Goal: Transaction & Acquisition: Purchase product/service

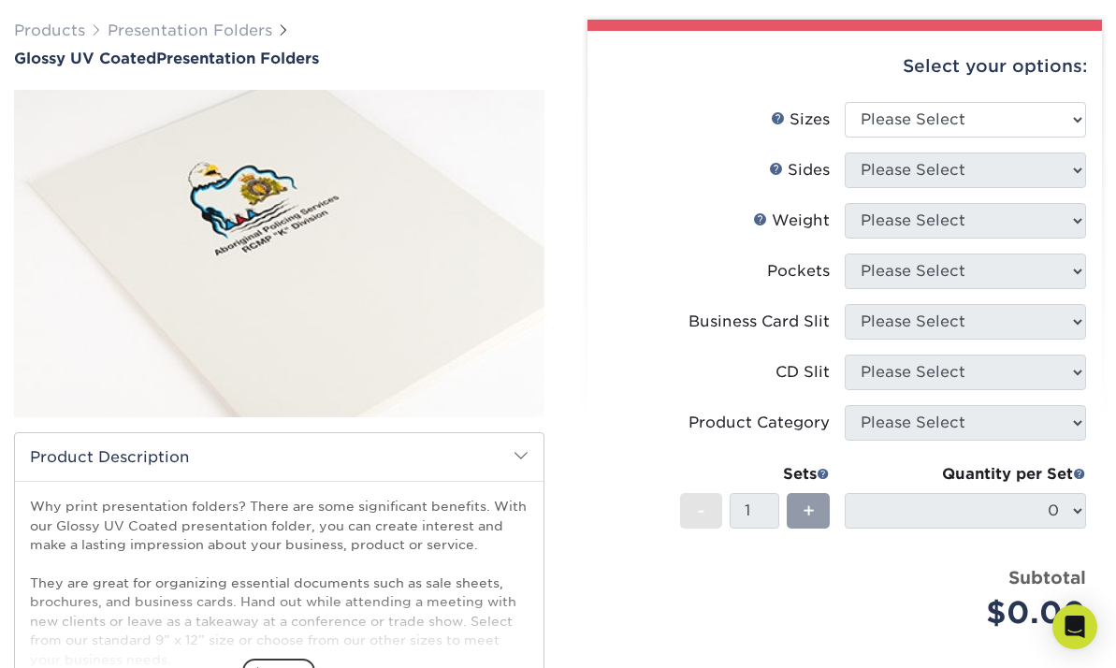
scroll to position [145, 0]
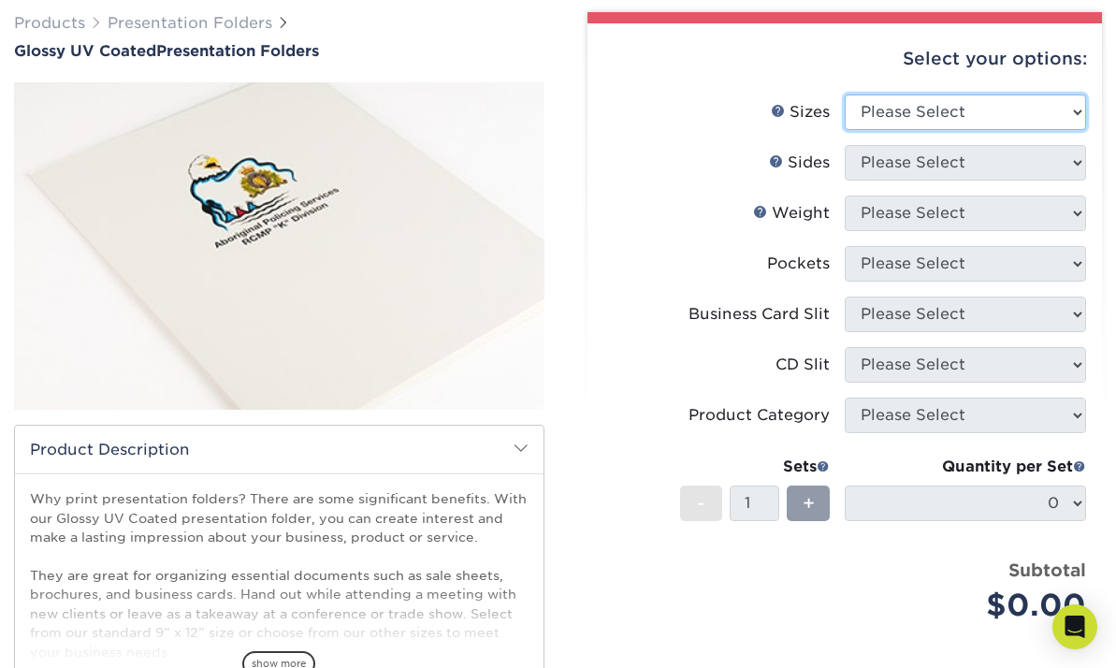
click at [1076, 111] on select "Please Select 5.25" x 10.5" 6" x 9" 9" x 12" 9" x 14.5"" at bounding box center [965, 112] width 241 height 36
select select "9.00x12.00"
click at [845, 94] on select "Please Select 5.25" x 10.5" 6" x 9" 9" x 12" 9" x 14.5"" at bounding box center [965, 112] width 241 height 36
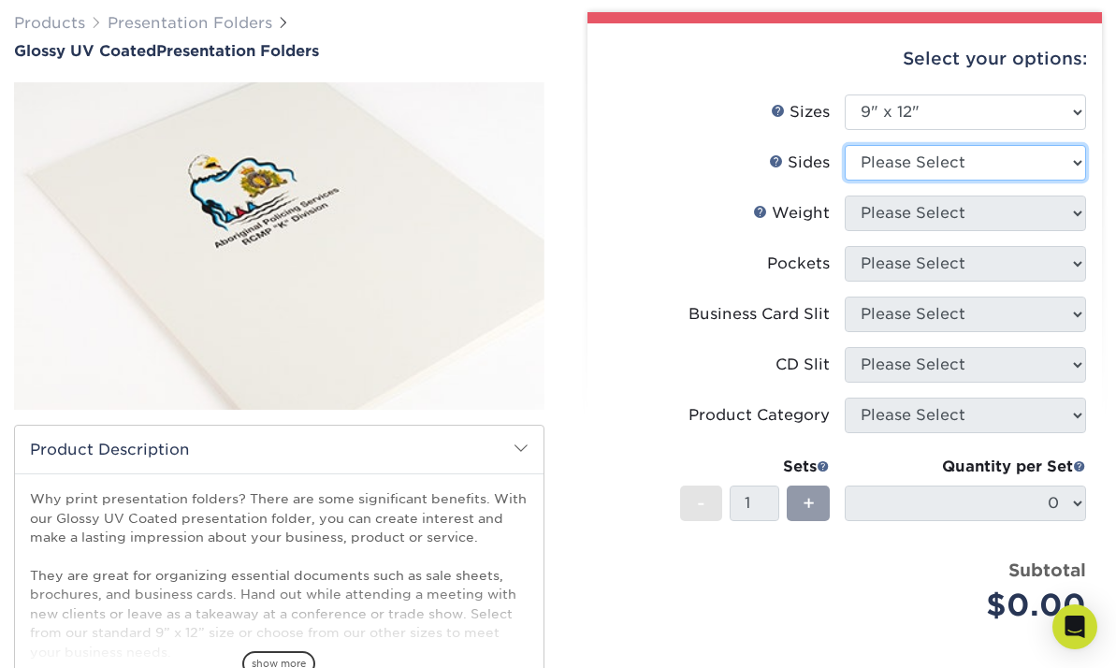
click at [1079, 161] on select "Please Select Print Both Sides Print Front Only" at bounding box center [965, 163] width 241 height 36
select select "32d3c223-f82c-492b-b915-ba065a00862f"
click at [845, 145] on select "Please Select Print Both Sides Print Front Only" at bounding box center [965, 163] width 241 height 36
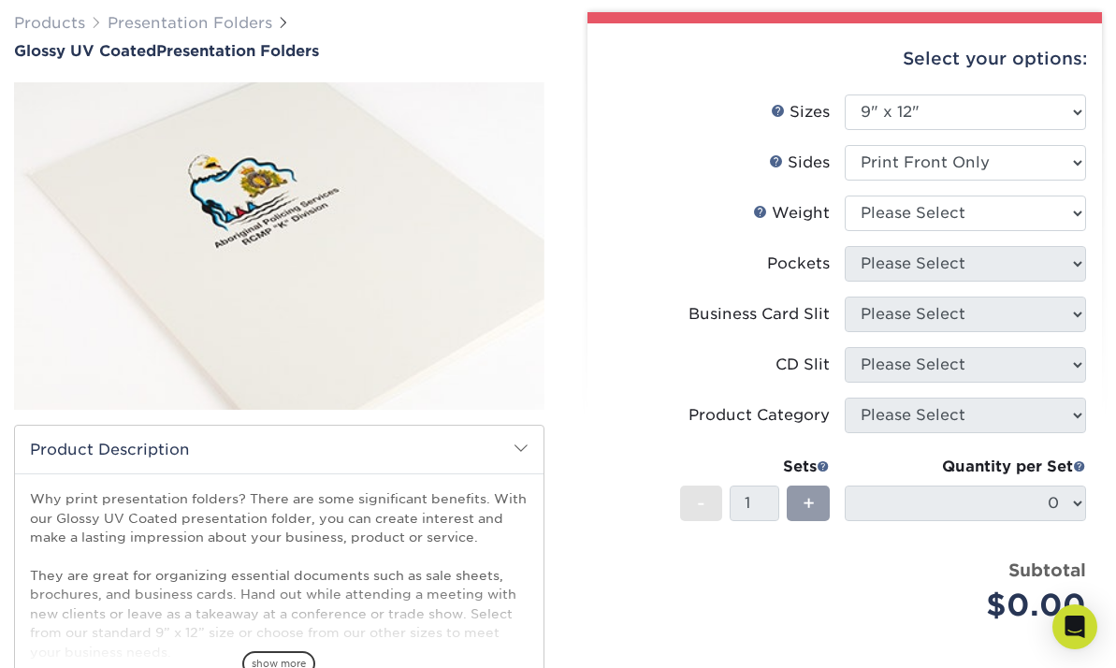
click at [1095, 202] on div "Select your options: Sizes Help Sizes Please Select 5.25" x 10.5" 6" x 9" 9" x …" at bounding box center [844, 438] width 515 height 830
click at [1077, 209] on select "Please Select 14PT 16PT" at bounding box center [965, 214] width 241 height 36
select select "14PT"
click at [845, 196] on select "Please Select 14PT 16PT" at bounding box center [965, 214] width 241 height 36
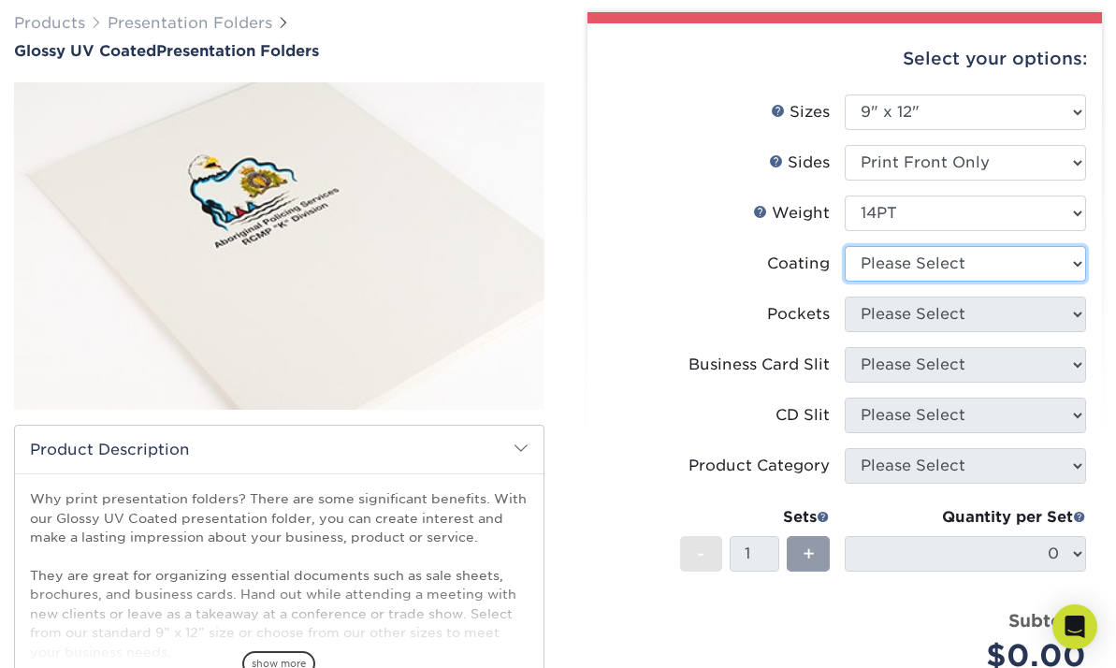
click at [1077, 262] on select at bounding box center [965, 264] width 241 height 36
select select "1e8116af-acfc-44b1-83dc-8181aa338834"
click at [845, 246] on select at bounding box center [965, 264] width 241 height 36
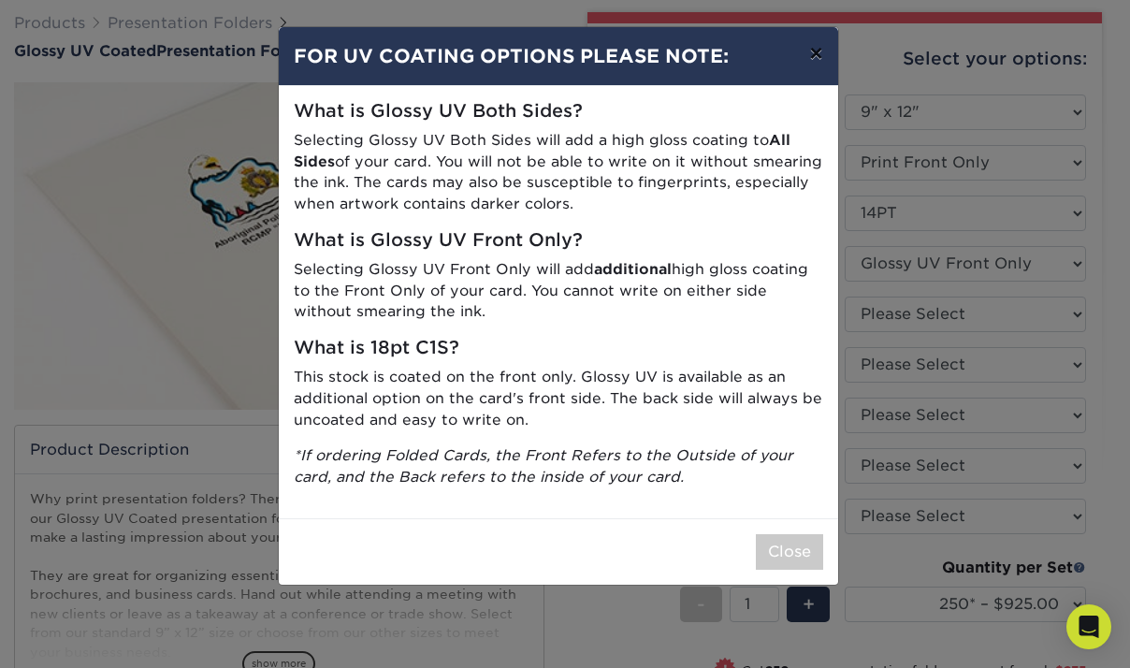
click at [821, 48] on button "×" at bounding box center [815, 53] width 43 height 52
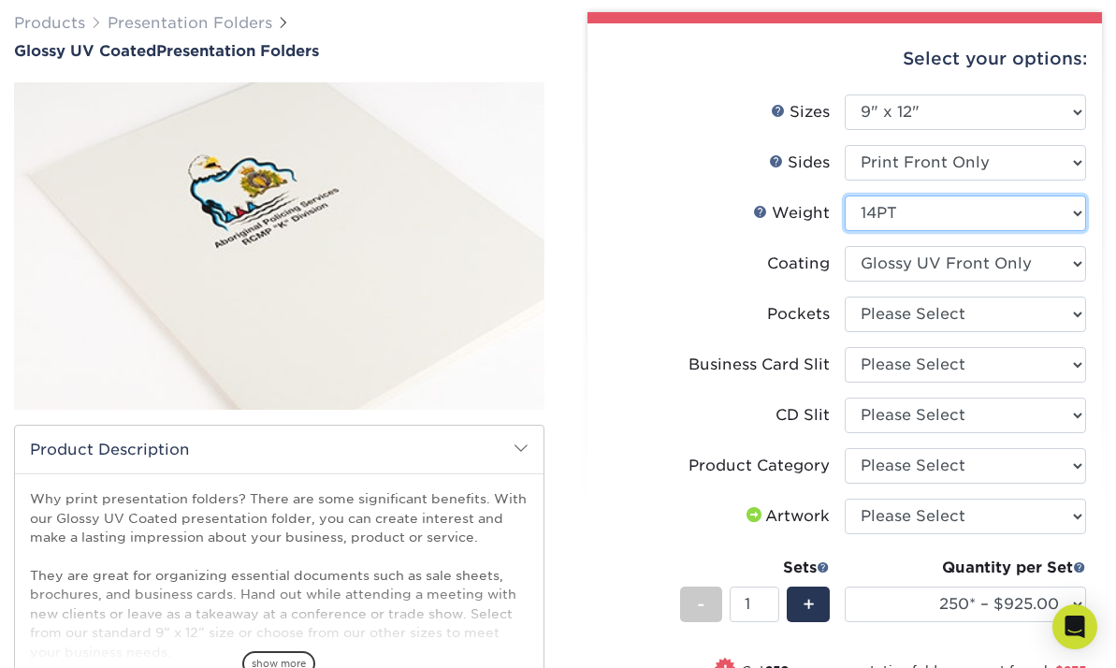
click at [1070, 210] on select "Please Select 14PT 16PT" at bounding box center [965, 214] width 241 height 36
select select "16PT"
click at [845, 196] on select "Please Select 14PT 16PT" at bounding box center [965, 214] width 241 height 36
select select "-1"
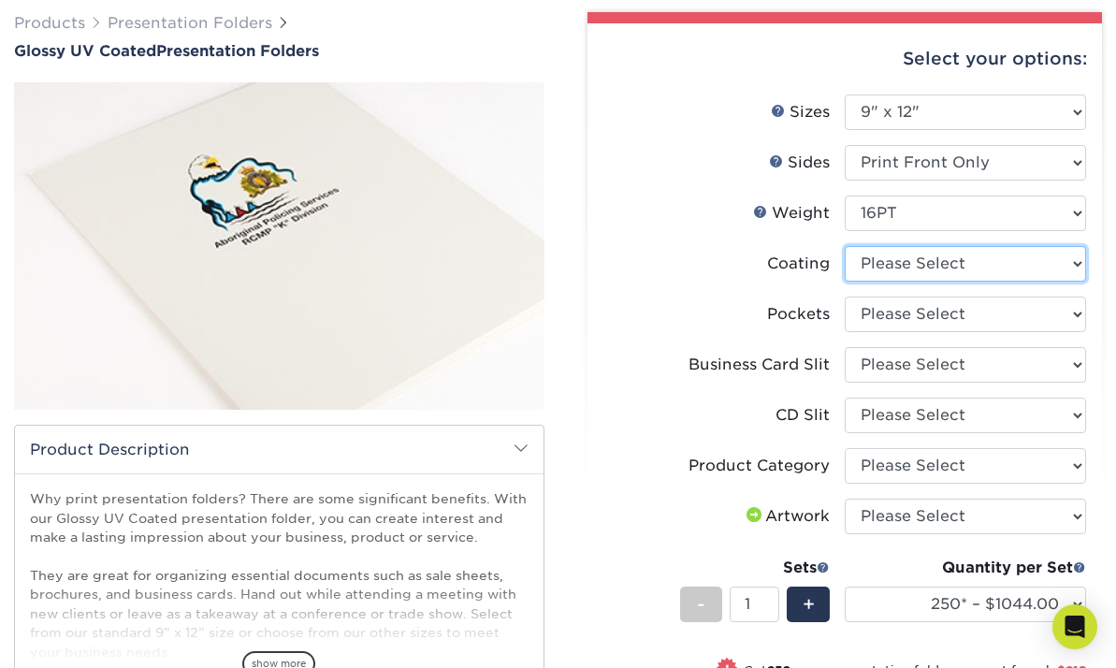
click at [1072, 262] on select at bounding box center [965, 264] width 241 height 36
click at [1076, 221] on select "Please Select 14PT 16PT" at bounding box center [965, 214] width 241 height 36
click at [1069, 212] on select "Please Select 14PT 16PT" at bounding box center [965, 214] width 241 height 36
select select "14PT"
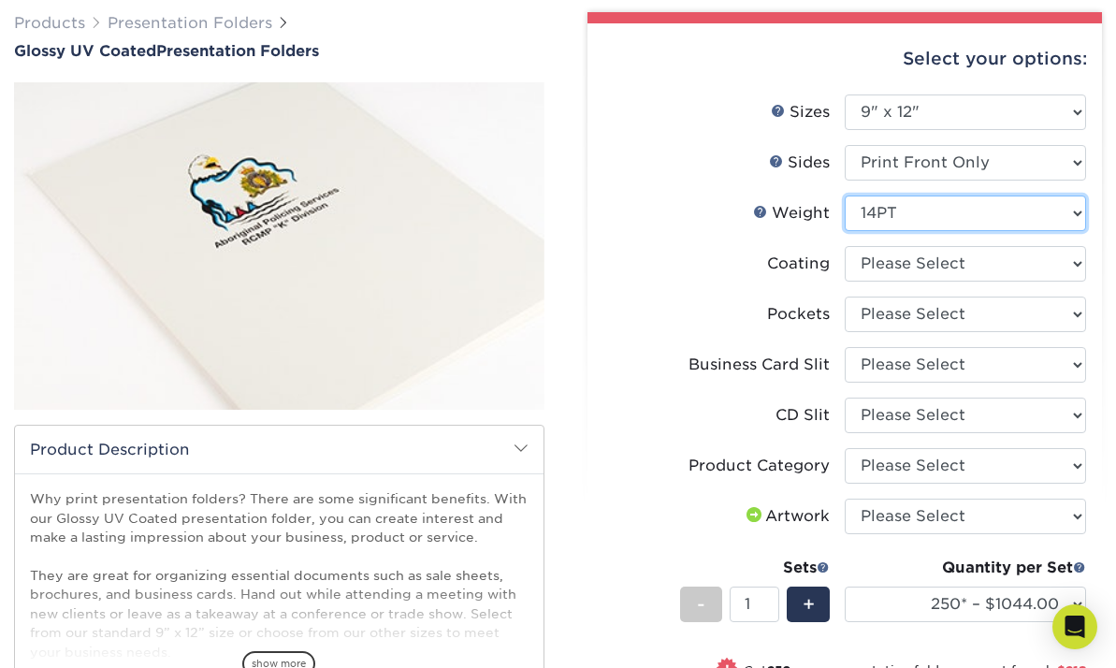
click at [845, 196] on select "Please Select 14PT 16PT" at bounding box center [965, 214] width 241 height 36
select select
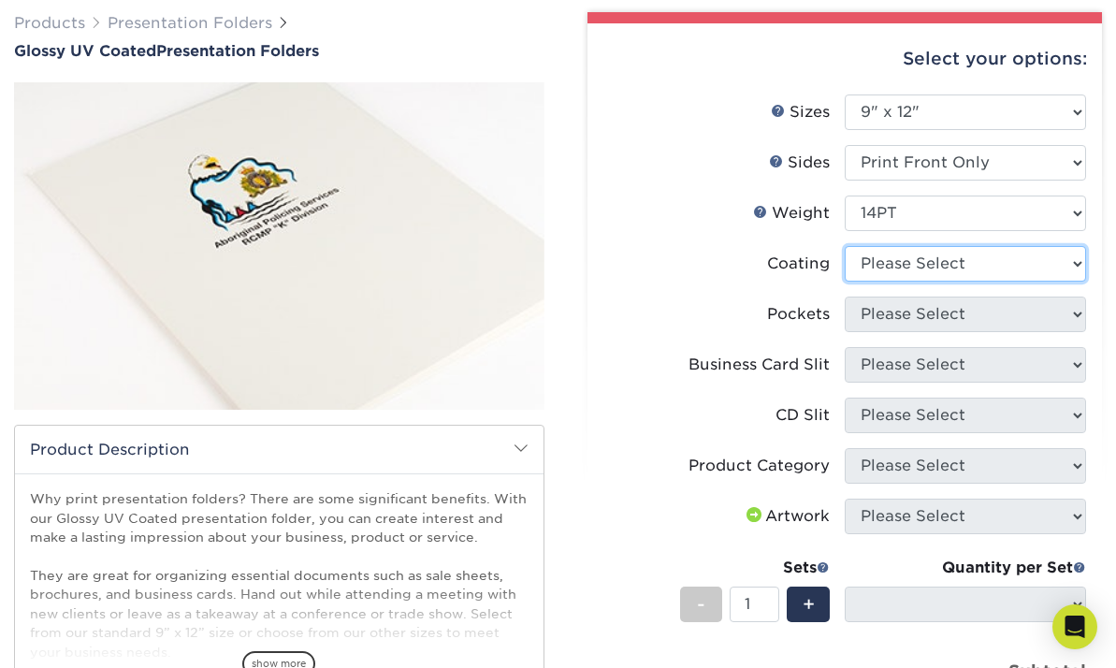
click at [1075, 262] on select at bounding box center [965, 264] width 241 height 36
select select "1e8116af-acfc-44b1-83dc-8181aa338834"
click at [845, 246] on select at bounding box center [965, 264] width 241 height 36
select select "-1"
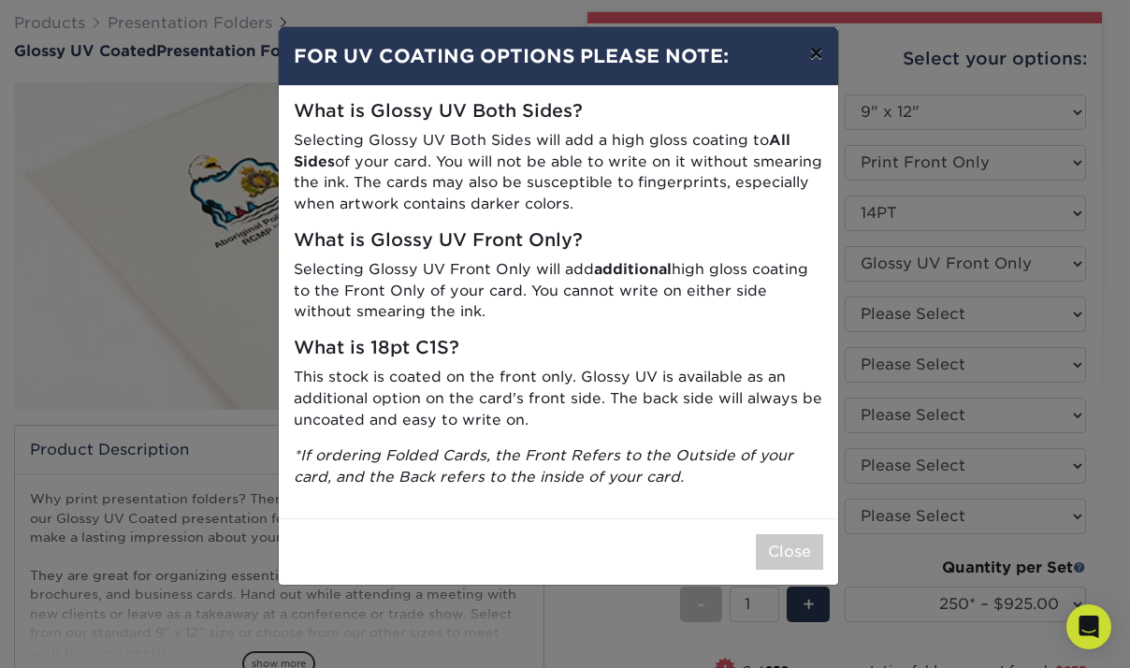
click at [818, 53] on button "×" at bounding box center [815, 53] width 43 height 52
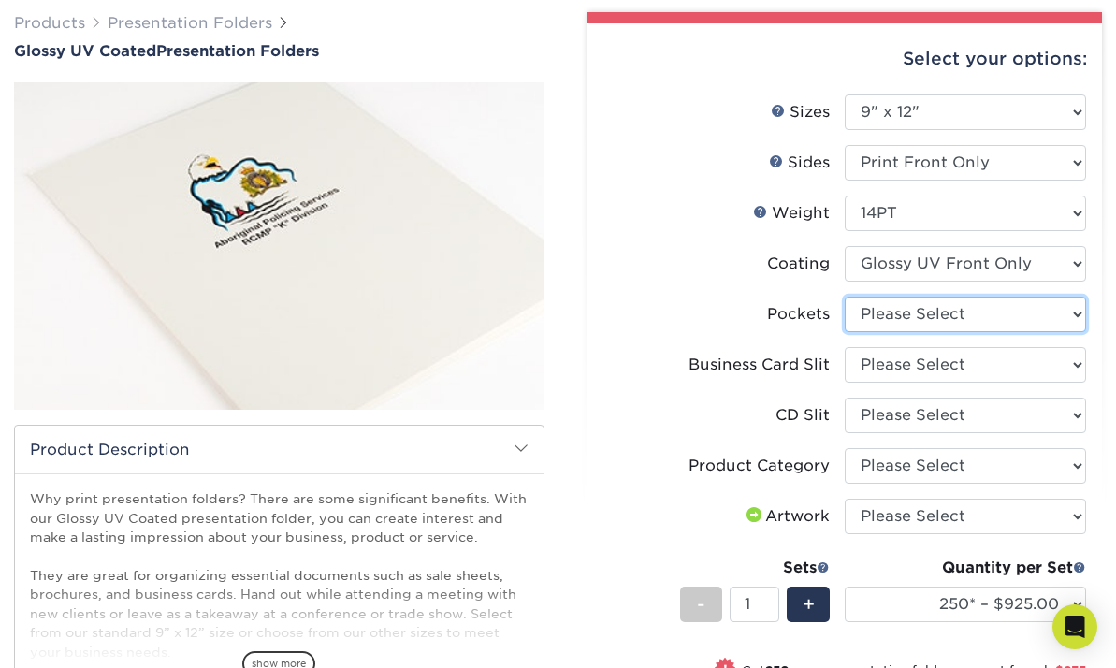
click at [1079, 310] on select "Please Select 1 Pocket on the Left (Front) Side 1 Pocket on the Right (Back) Si…" at bounding box center [965, 315] width 241 height 36
select select "e8427203-e3c7-4640-a4e8-bae00c228d98"
click at [845, 297] on select "Please Select 1 Pocket on the Left (Front) Side 1 Pocket on the Right (Back) Si…" at bounding box center [965, 315] width 241 height 36
click at [1091, 358] on div "Select your options: Sizes Help Sizes Please Select 5.25" x 10.5" 6" x 9" 9" x …" at bounding box center [844, 529] width 515 height 1013
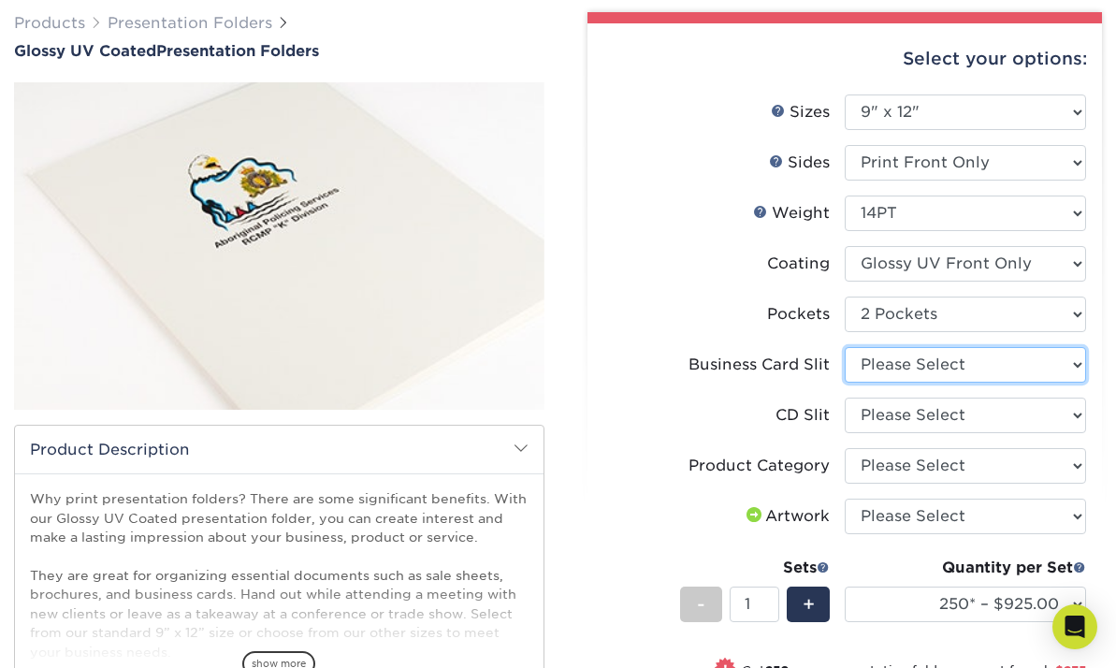
click at [1080, 361] on select "Please Select No Business Card Slits On Both Pockets - Horizontal On Both Pocke…" at bounding box center [965, 365] width 241 height 36
select select "9724ca60-ead4-43f8-a546-b15fcffaa25d"
click at [845, 347] on select "Please Select No Business Card Slits On Both Pockets - Horizontal On Both Pocke…" at bounding box center [965, 365] width 241 height 36
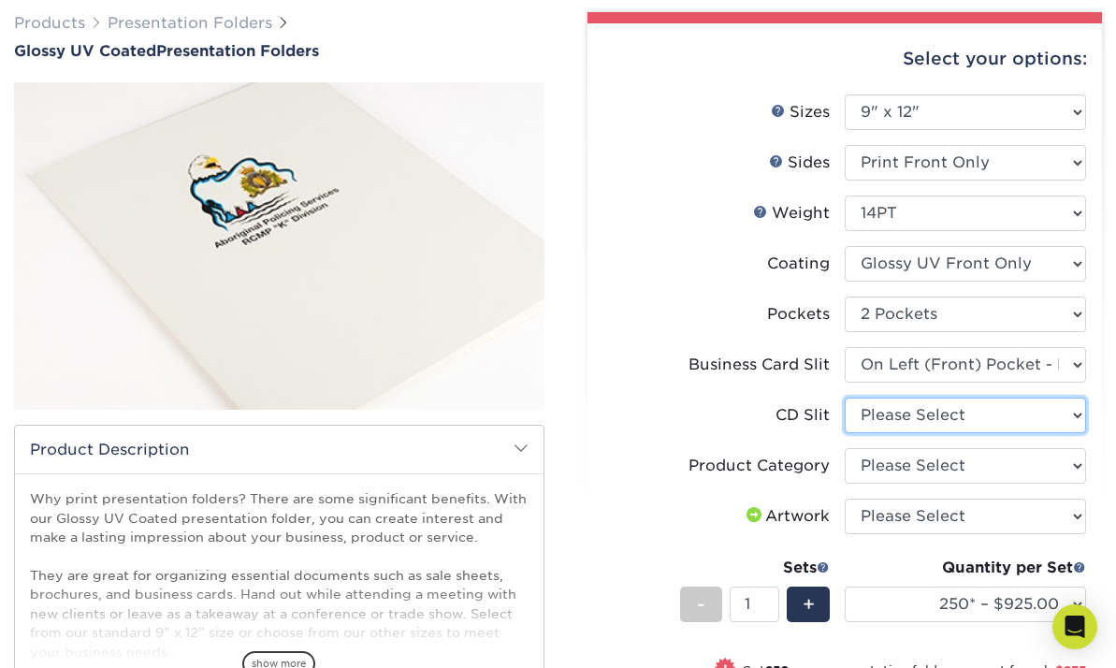
click at [1074, 415] on select "Please Select No CD Slit On the Left (Front) Pocket On the Right (Back) Pocket" at bounding box center [965, 416] width 241 height 36
select select "a092264a-7428-4d8e-b024-417dbebc6e25"
click at [845, 398] on select "Please Select No CD Slit On the Left (Front) Pocket On the Right (Back) Pocket" at bounding box center [965, 416] width 241 height 36
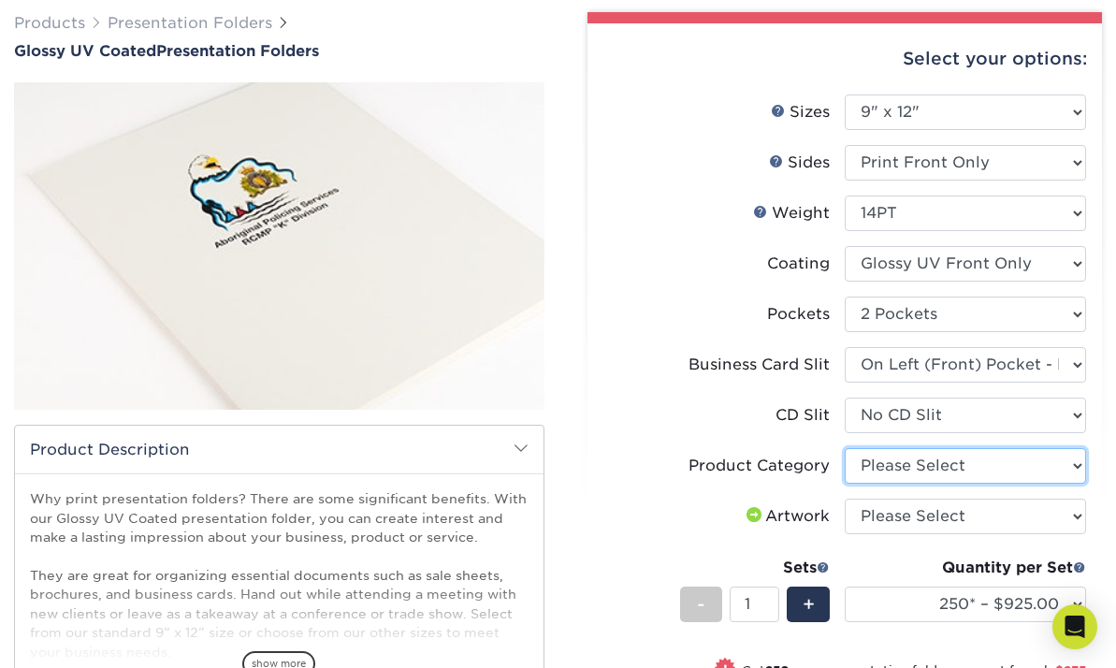
click at [1079, 463] on select "Please Select Presentation Folders" at bounding box center [965, 466] width 241 height 36
select select "57f7a581-ec4a-49d7-930d-eb044a1d12ac"
click at [845, 448] on select "Please Select Presentation Folders" at bounding box center [965, 466] width 241 height 36
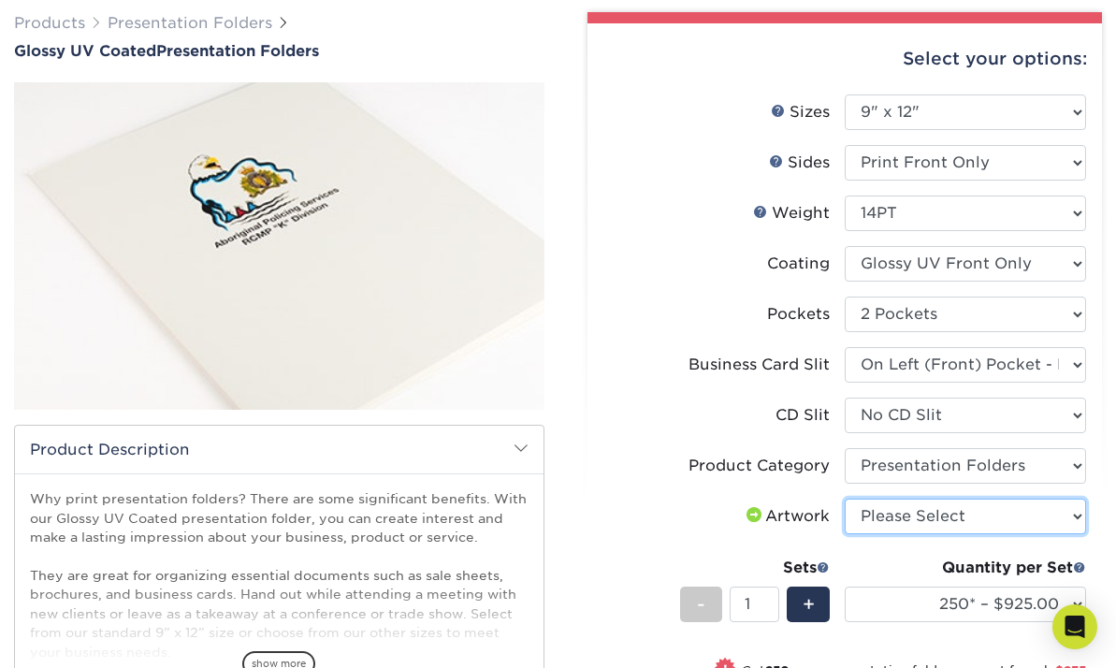
click at [1075, 506] on select "Please Select I will upload files I need a design - $75" at bounding box center [965, 517] width 241 height 36
select select "upload"
click at [845, 499] on select "Please Select I will upload files I need a design - $75" at bounding box center [965, 517] width 241 height 36
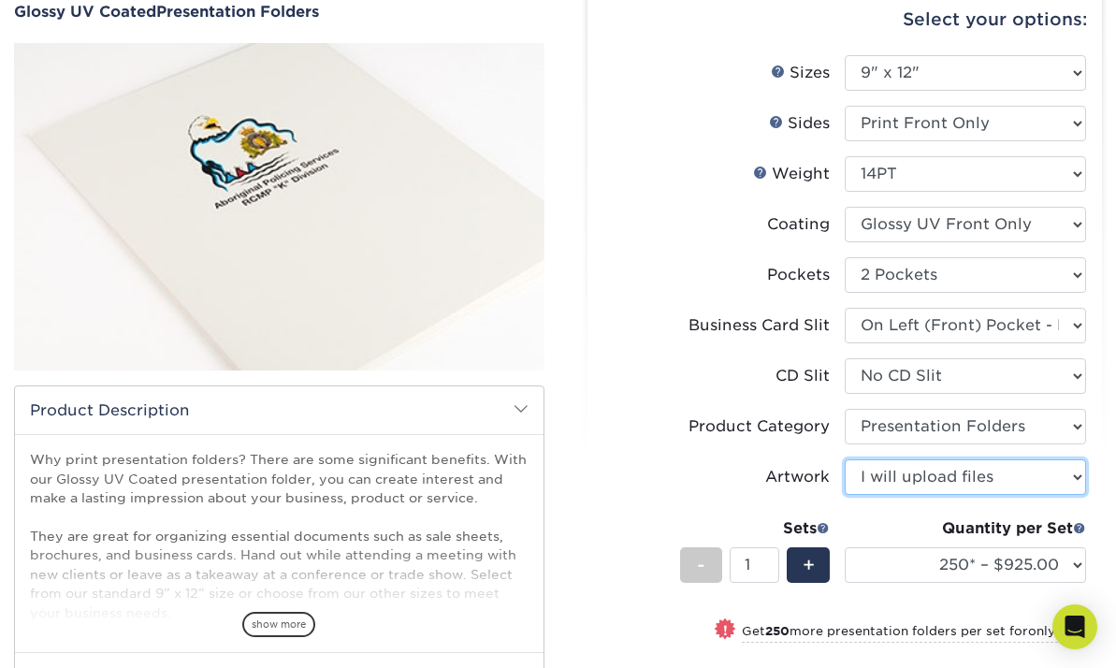
scroll to position [197, 0]
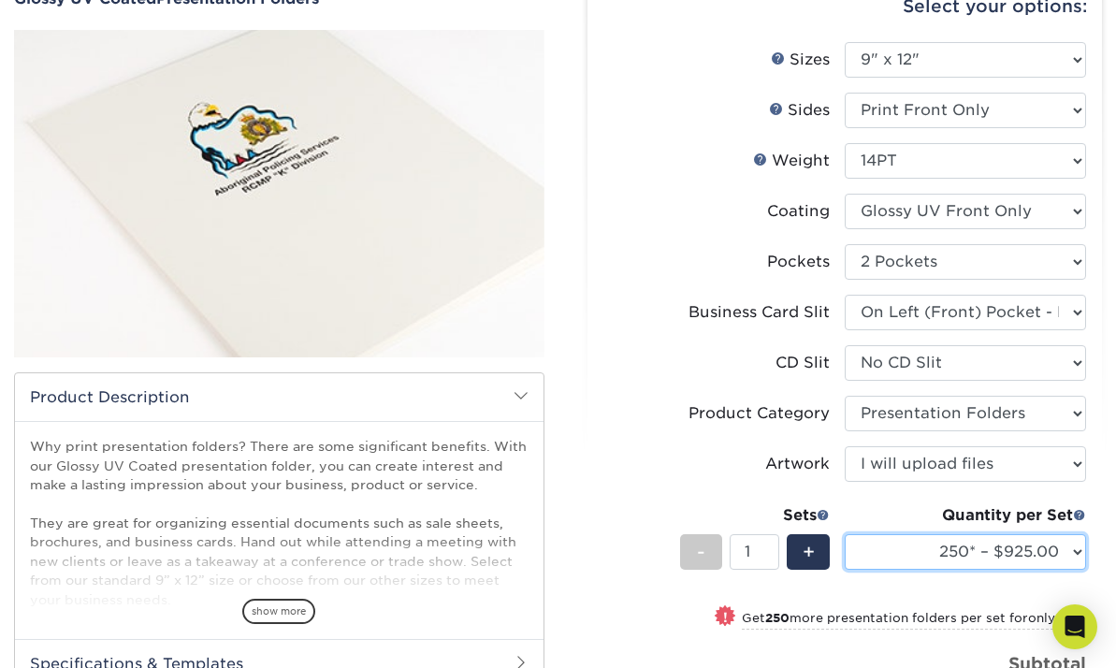
click at [1074, 551] on select "250* – $925.00 500 – $1160.00 1000 – $1380.00 2500 – $2431.00 5000 – $4017.00 1…" at bounding box center [965, 552] width 241 height 36
